Goal: Transaction & Acquisition: Purchase product/service

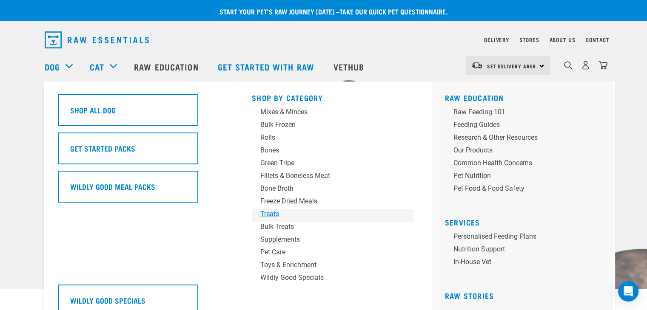
click at [263, 217] on div "Treats" at bounding box center [326, 214] width 133 height 10
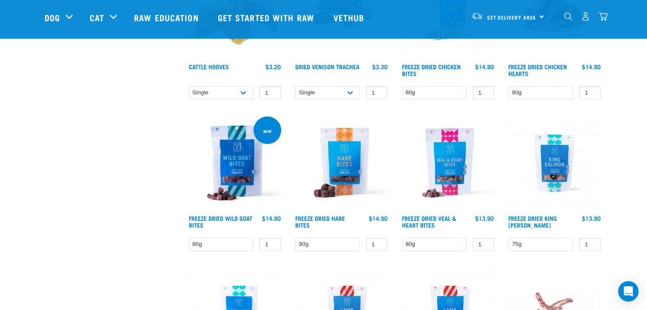
scroll to position [1103, 0]
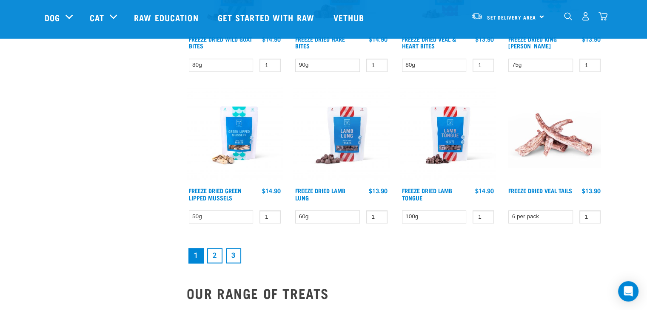
click at [209, 255] on link "2" at bounding box center [214, 255] width 15 height 15
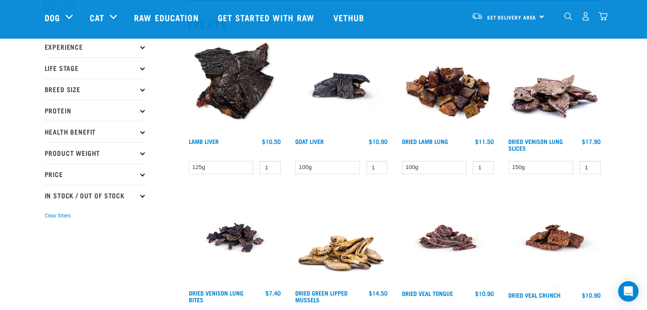
scroll to position [90, 0]
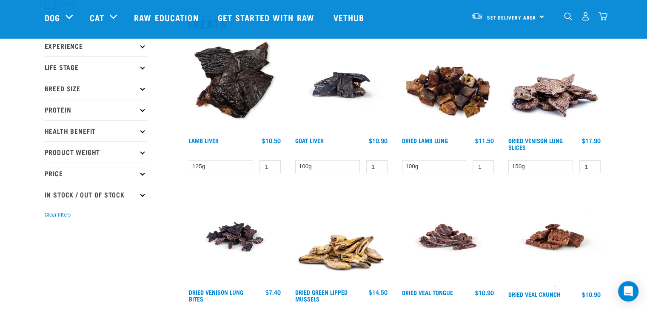
click at [571, 91] on img at bounding box center [554, 85] width 96 height 96
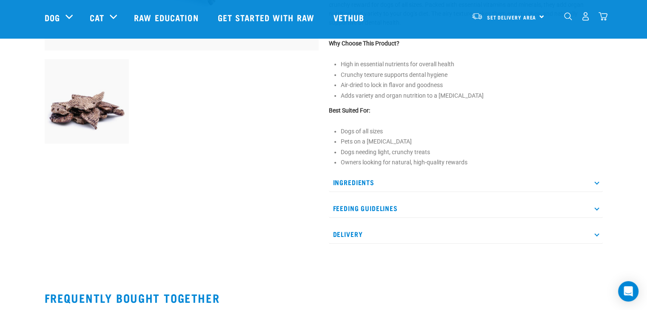
scroll to position [285, 0]
click at [469, 195] on div "Ingredients 100% New Zealand sourced Venison Lung Feeding Guidelines Not for hu…" at bounding box center [466, 208] width 274 height 71
click at [450, 212] on p "Feeding Guidelines" at bounding box center [466, 208] width 274 height 19
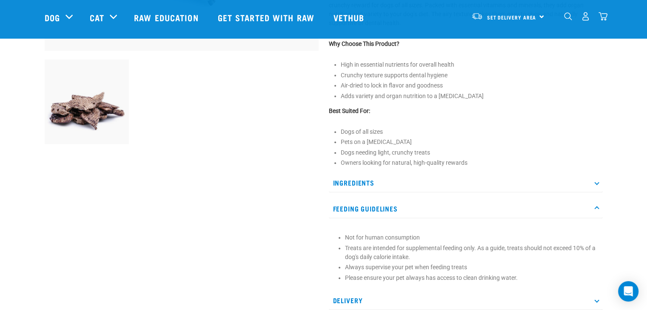
click at [450, 212] on p "Feeding Guidelines" at bounding box center [466, 208] width 274 height 19
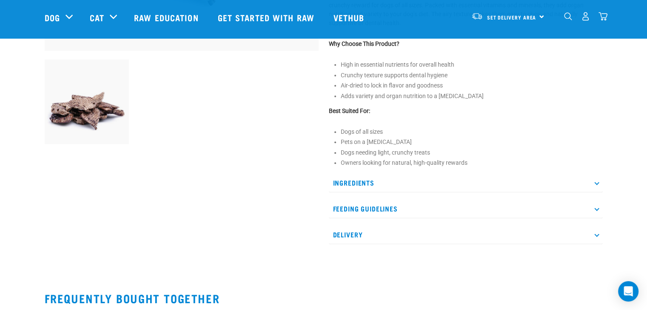
click at [450, 212] on p "Feeding Guidelines" at bounding box center [466, 208] width 274 height 19
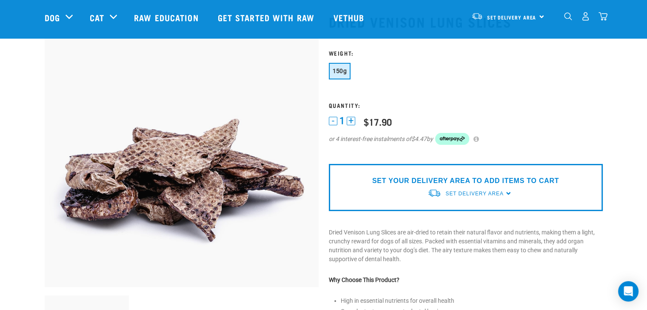
scroll to position [49, 0]
